Goal: Task Accomplishment & Management: Manage account settings

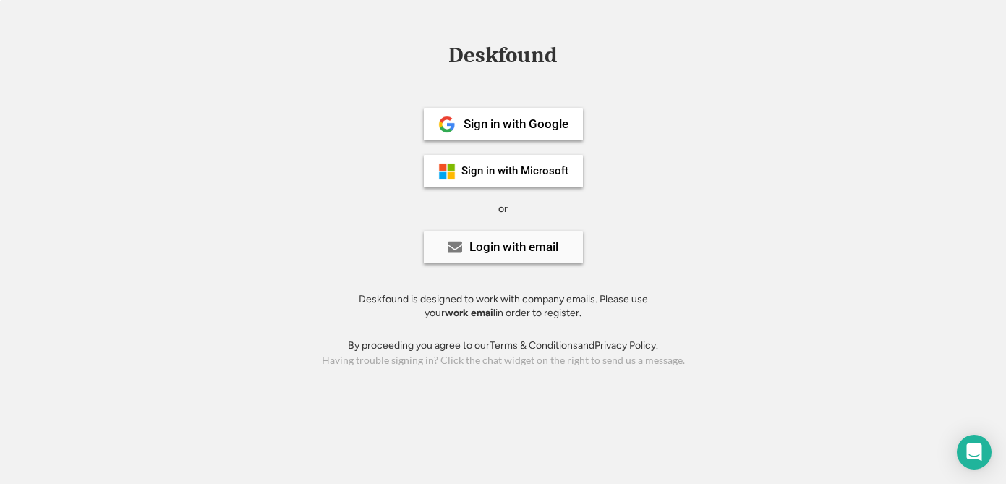
click at [461, 245] on use at bounding box center [455, 247] width 14 height 12
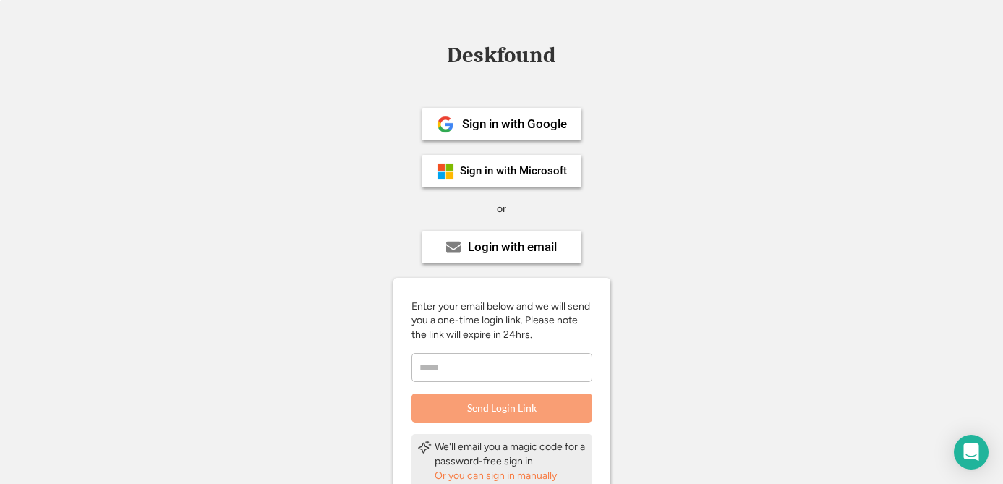
click at [464, 359] on input "email" at bounding box center [501, 367] width 181 height 29
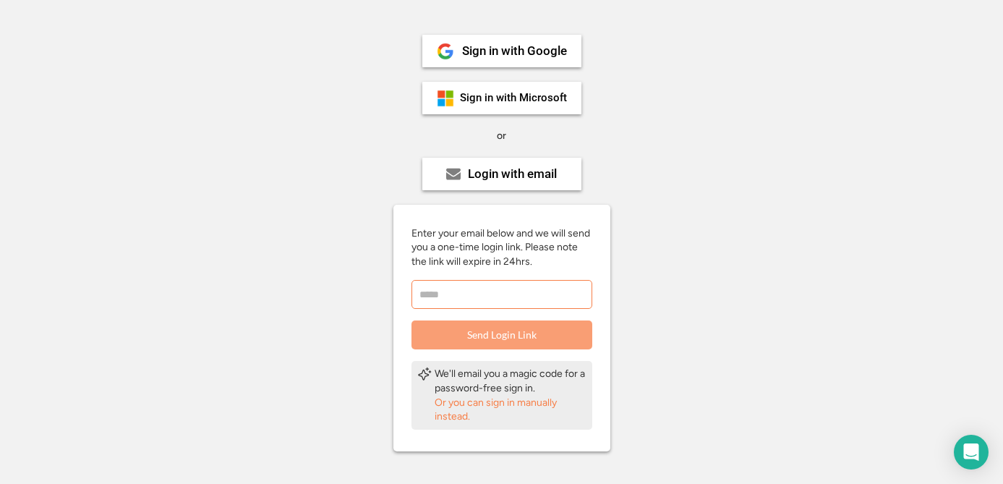
scroll to position [76, 0]
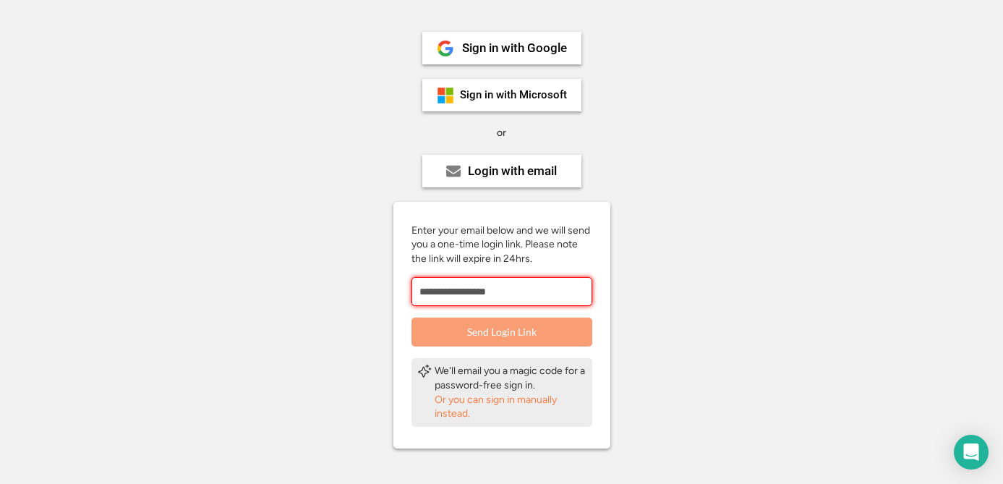
type input "**********"
click at [521, 341] on button "Send Login Link" at bounding box center [501, 331] width 181 height 29
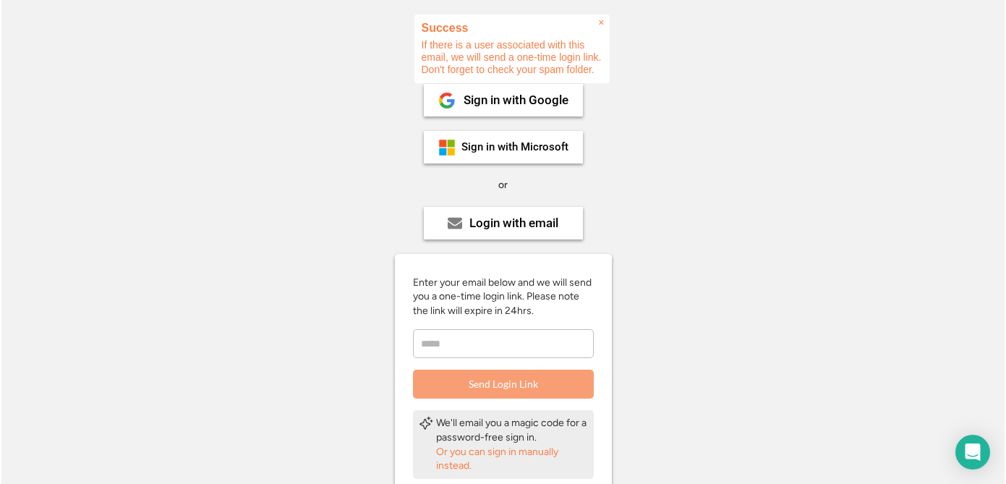
scroll to position [0, 0]
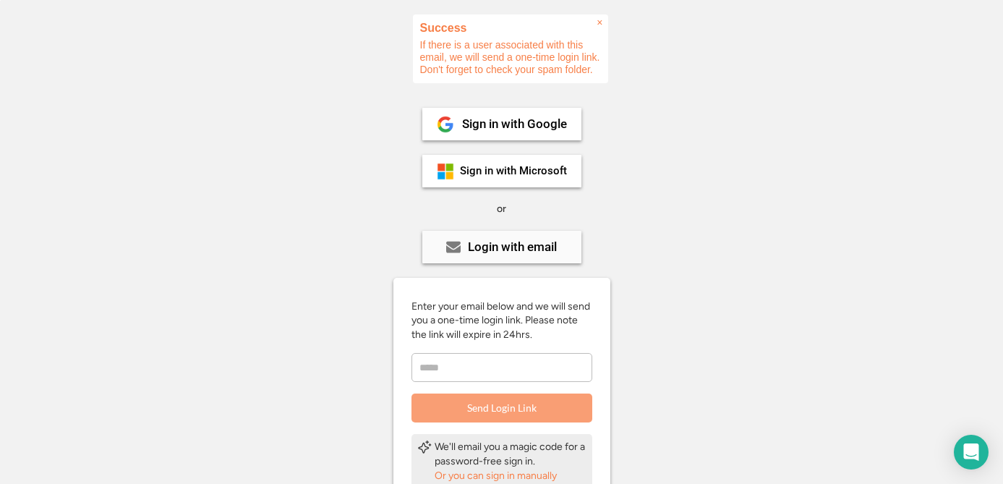
click at [475, 247] on div "Login with email" at bounding box center [512, 247] width 89 height 12
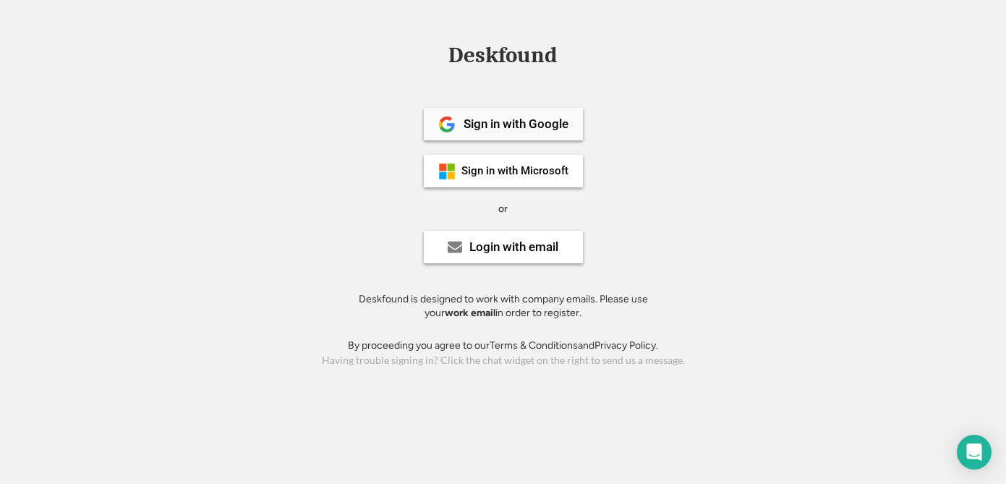
click at [455, 129] on div "Sign in with Google" at bounding box center [503, 124] width 159 height 33
click at [519, 257] on div "Login with email" at bounding box center [503, 247] width 159 height 33
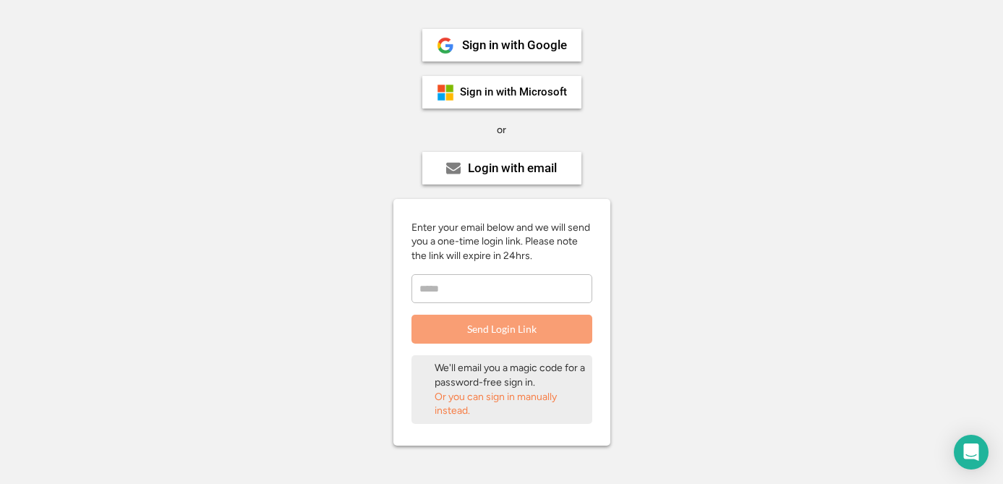
scroll to position [85, 0]
